Goal: Task Accomplishment & Management: Manage account settings

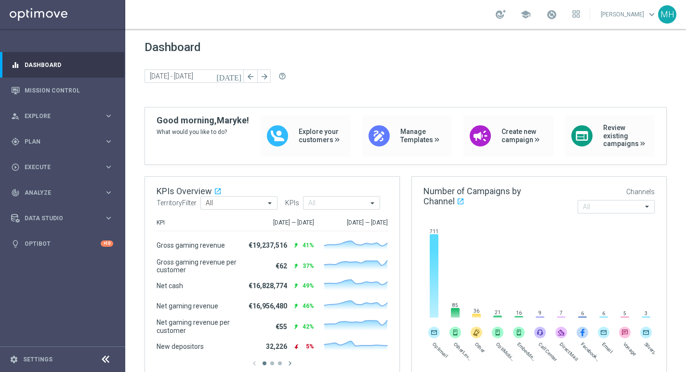
scroll to position [55, 0]
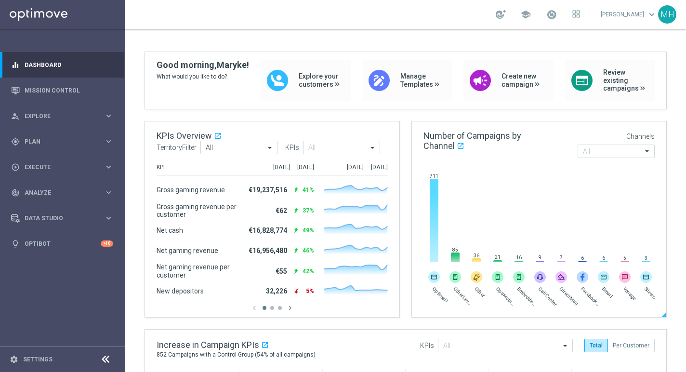
click at [513, 195] on rect at bounding box center [550, 220] width 255 height 84
click at [302, 32] on div "Dashboard [DATE] [DATE] - [DATE] arrow_back arrow_forward help_outline" at bounding box center [406, 18] width 522 height 66
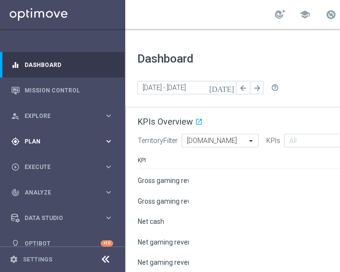
click at [51, 139] on span "Plan" at bounding box center [64, 142] width 79 height 6
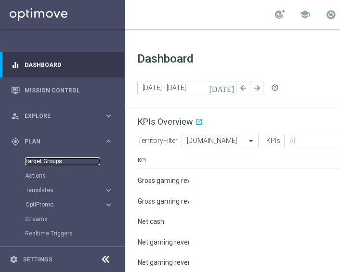
click at [47, 159] on link "Target Groups" at bounding box center [62, 162] width 75 height 8
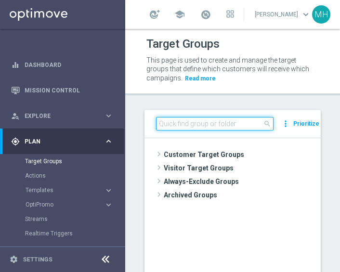
click at [197, 126] on input at bounding box center [215, 123] width 118 height 13
paste input "ZA_TACTICAL_SMS_ALL"
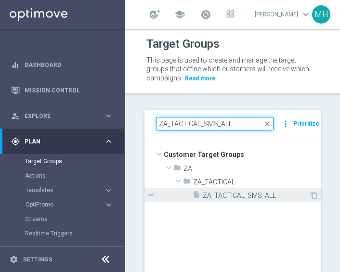
type input "ZA_TACTICAL_SMS_ALL"
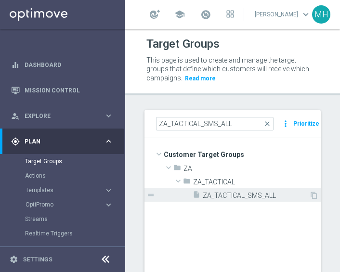
click at [248, 197] on span "ZA_TACTICAL_SMS_ALL" at bounding box center [256, 196] width 106 height 8
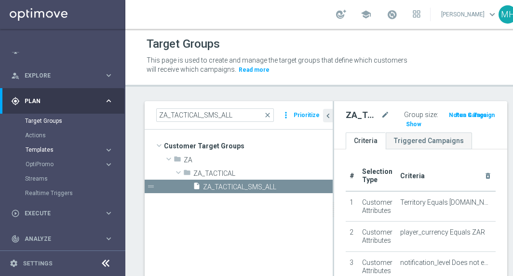
scroll to position [44, 0]
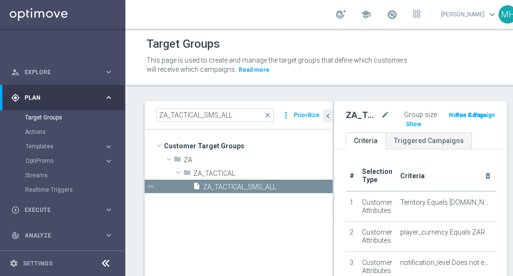
click at [40, 165] on accordion "OptiPromo keyboard_arrow_right Promotions NEW Promotion Settings NEW" at bounding box center [74, 161] width 99 height 14
click at [45, 158] on span "OptiPromo" at bounding box center [60, 161] width 69 height 6
click at [53, 177] on link "Promotions" at bounding box center [65, 175] width 70 height 8
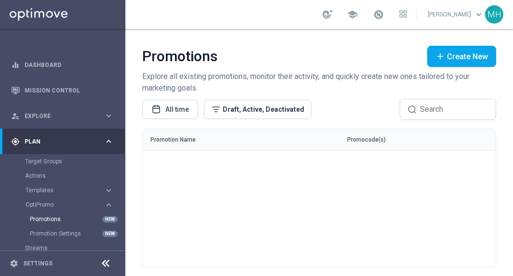
click at [41, 143] on span "Plan" at bounding box center [64, 142] width 79 height 6
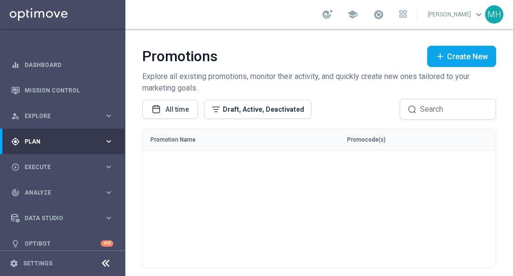
scroll to position [8, 0]
